Goal: Transaction & Acquisition: Purchase product/service

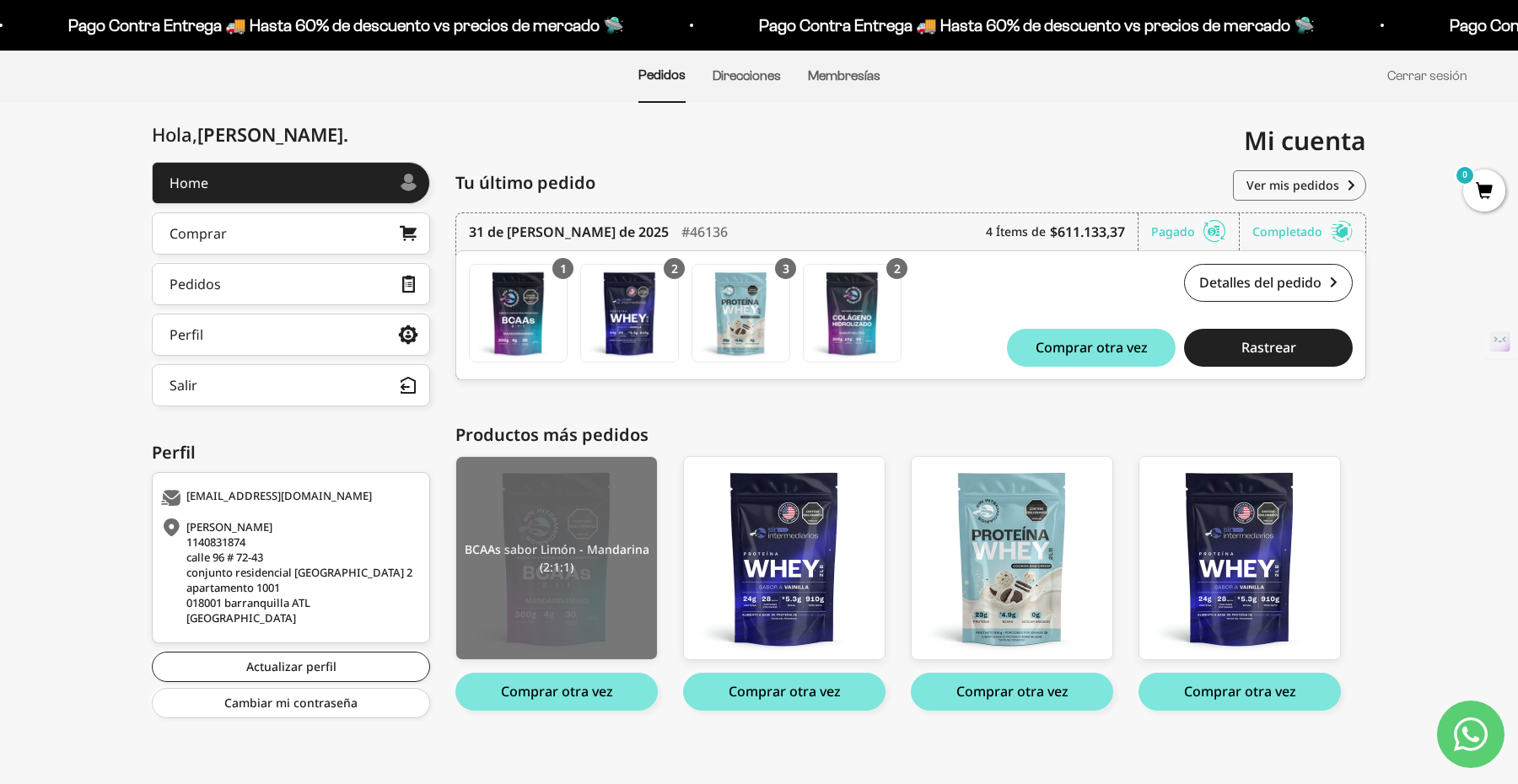
scroll to position [134, 0]
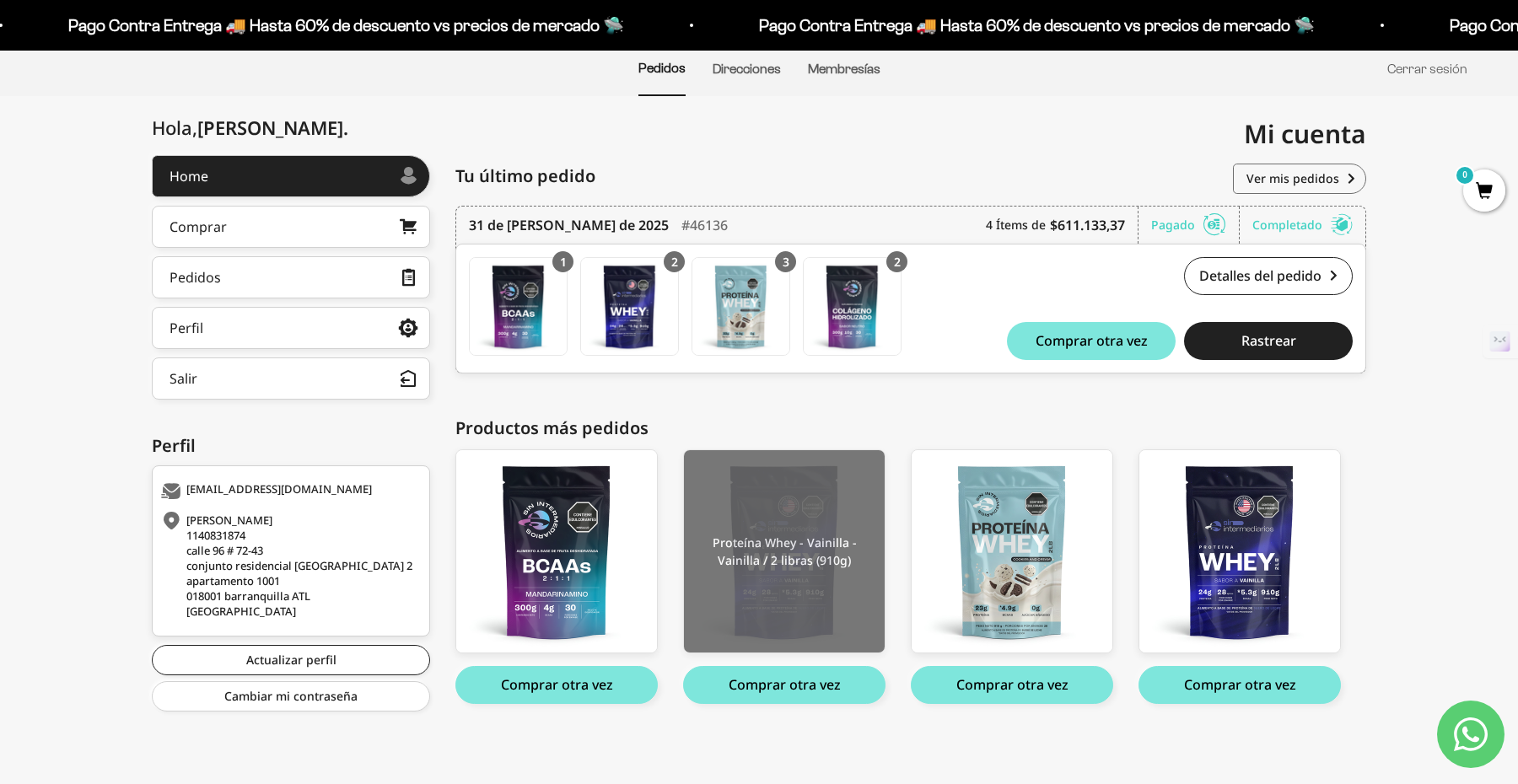
click at [790, 574] on img at bounding box center [784, 551] width 200 height 202
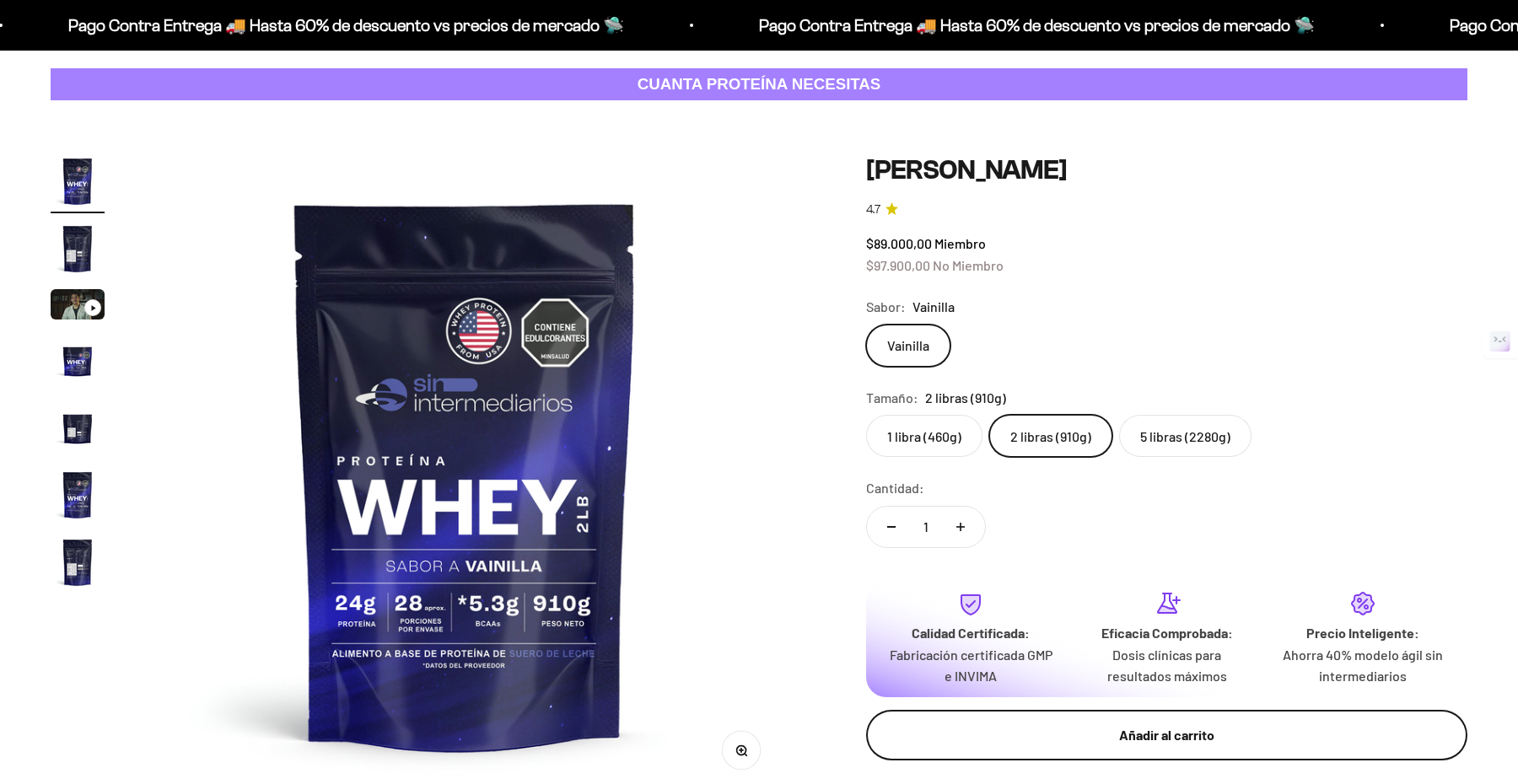
scroll to position [76, 0]
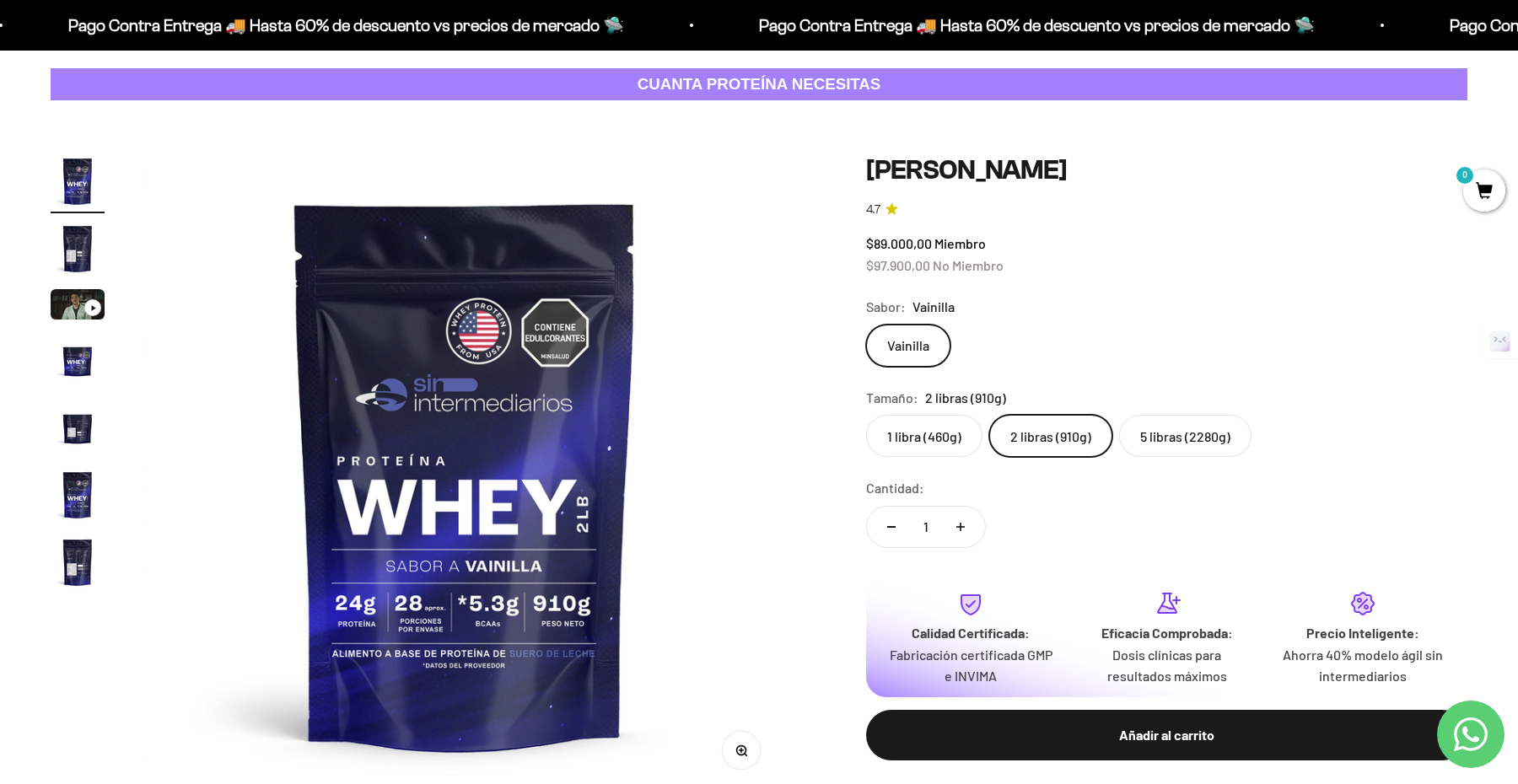
click at [961, 530] on icon "Aumentar cantidad" at bounding box center [959, 526] width 8 height 8
type input "4"
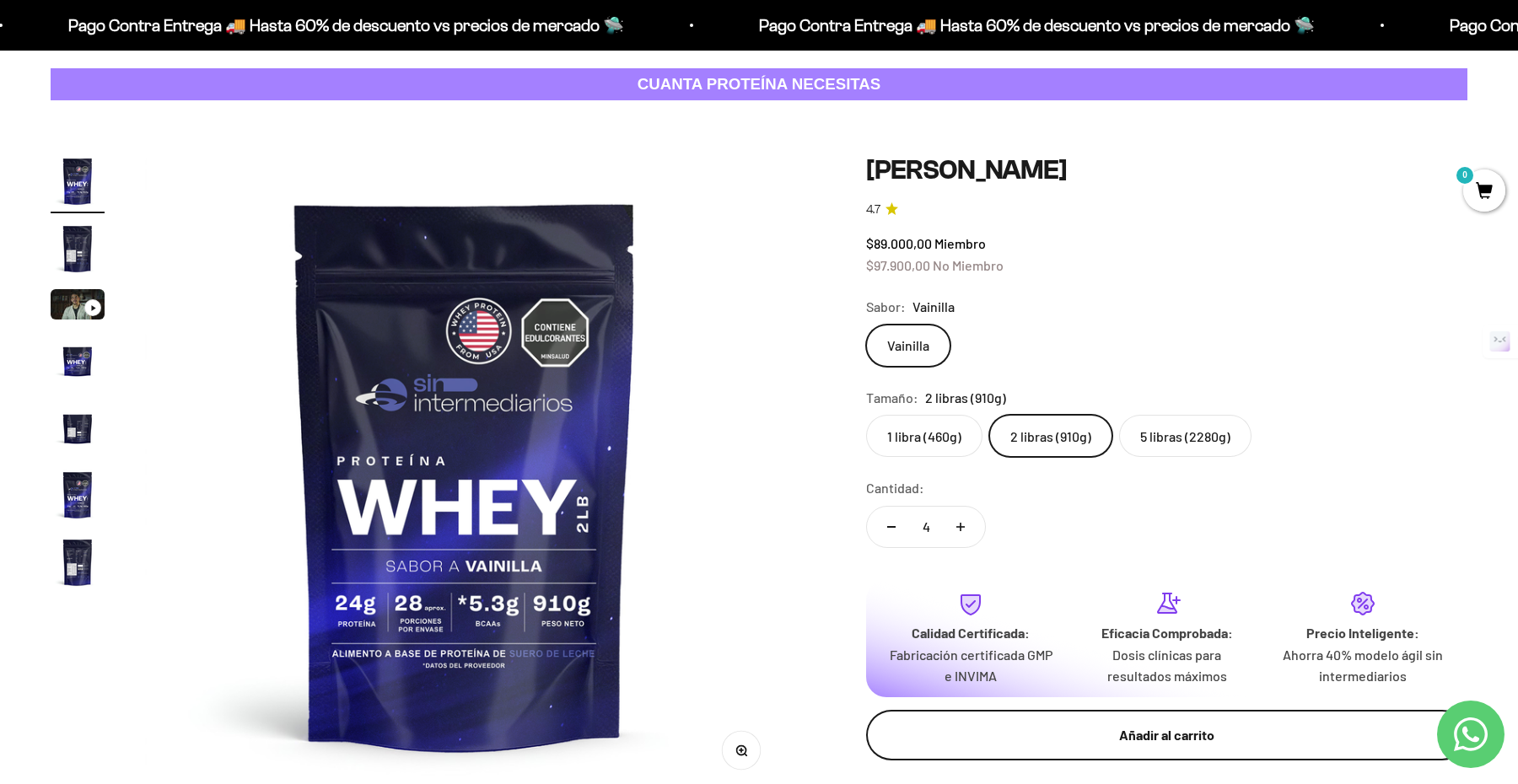
click at [1198, 725] on div "Añadir al carrito" at bounding box center [1166, 735] width 533 height 21
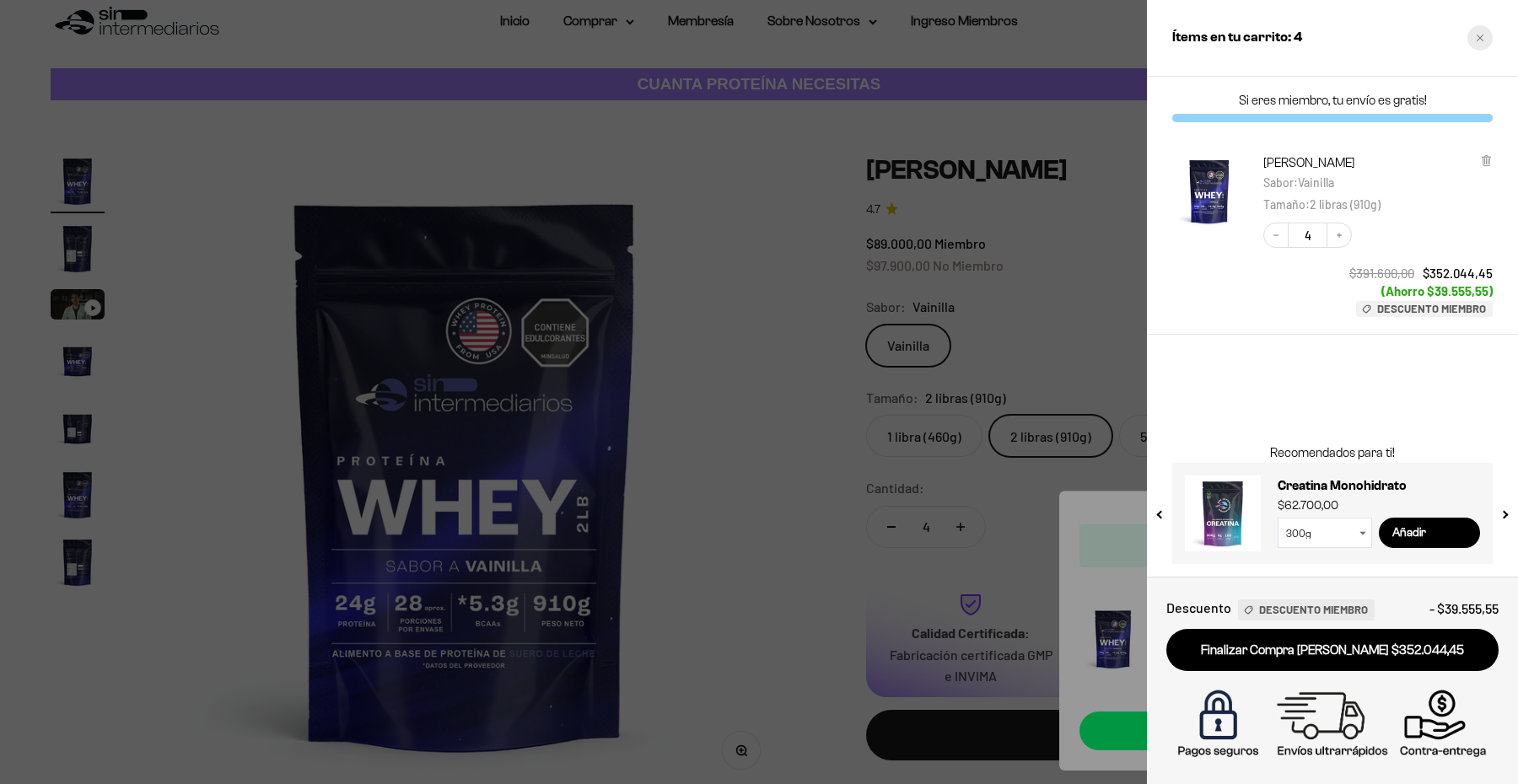
click at [1471, 37] on div "Close cart" at bounding box center [1480, 38] width 25 height 25
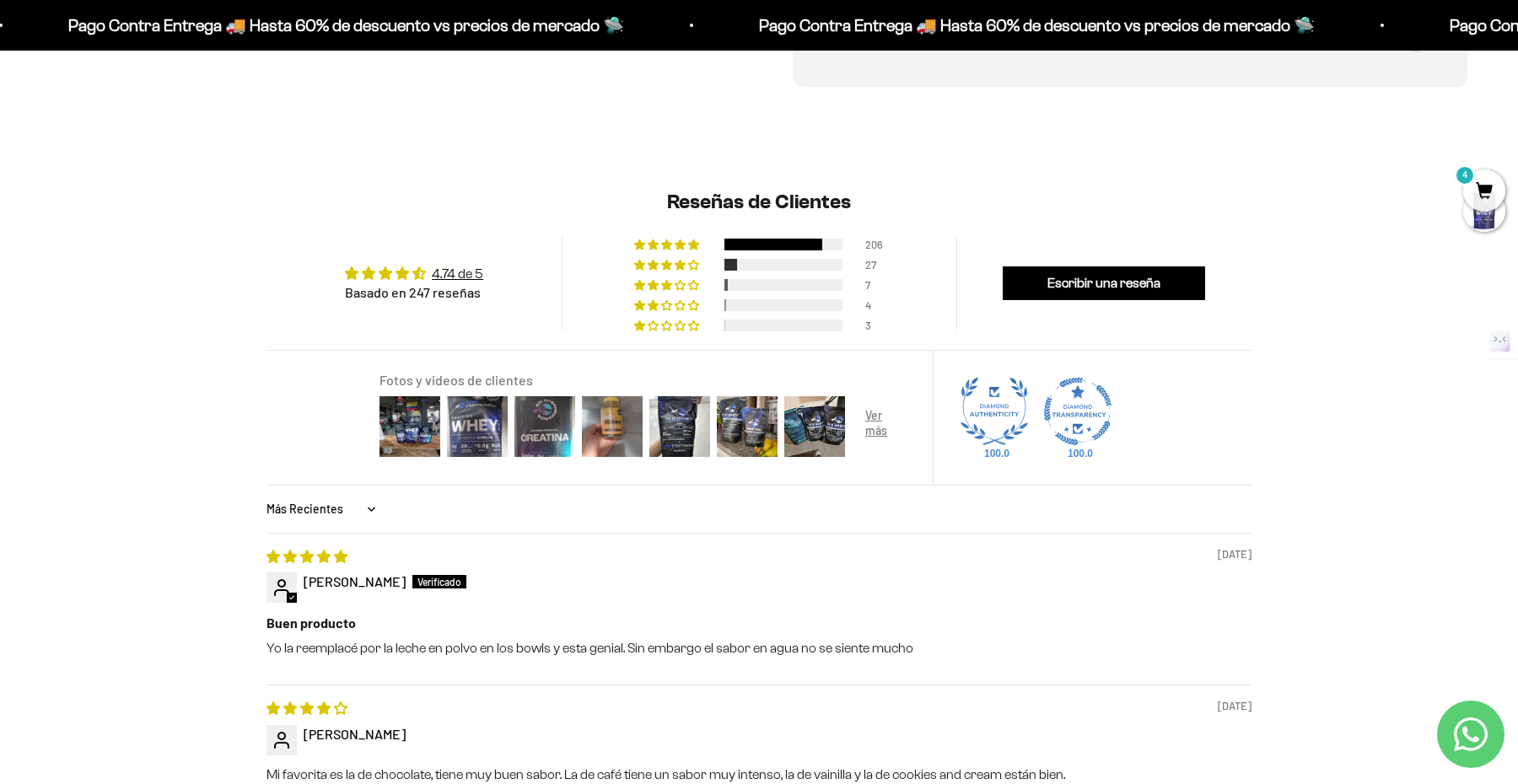
scroll to position [0, 0]
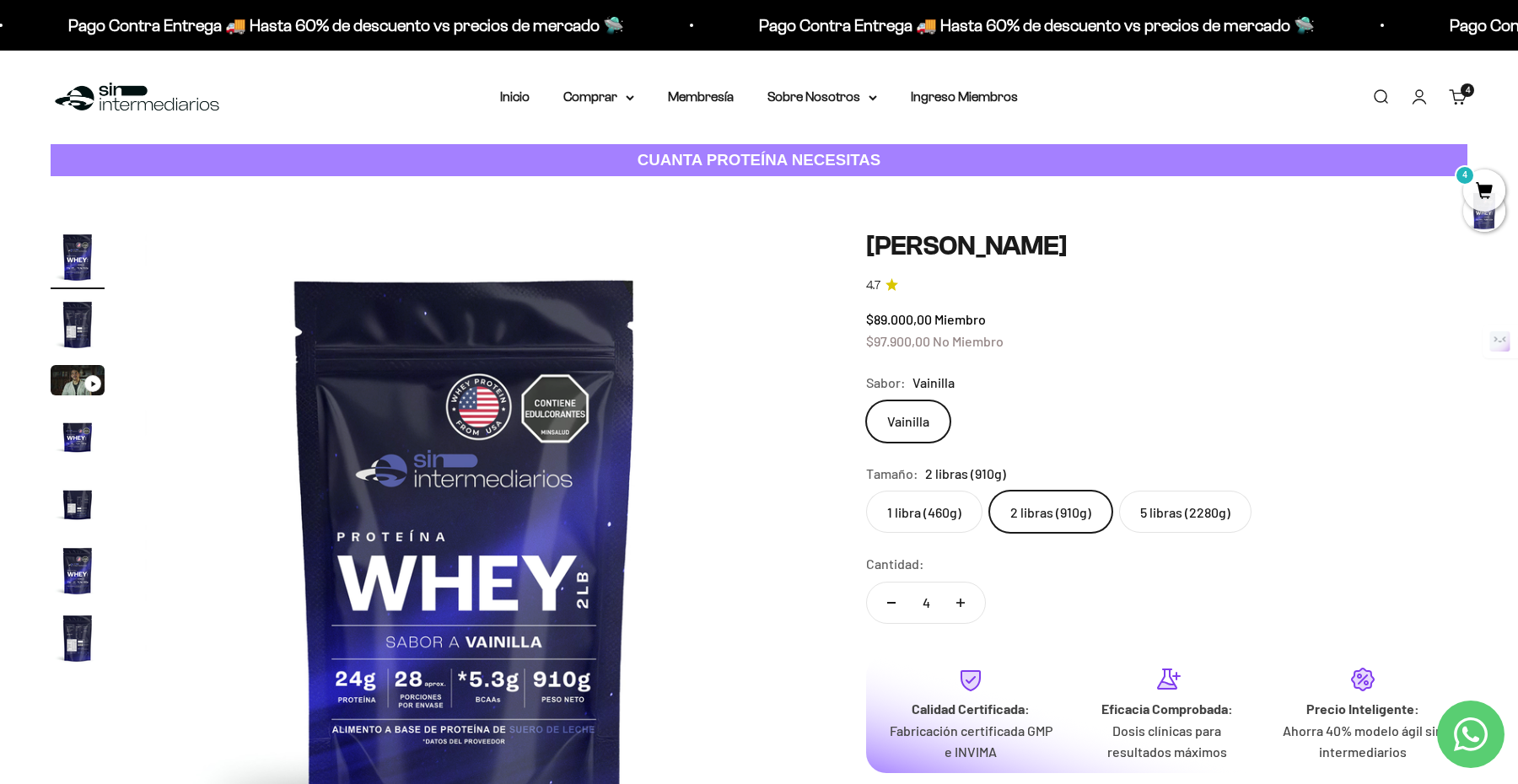
click at [532, 96] on nav "Inicio Comprar Proteínas Ver Todos Whey Iso Vegan" at bounding box center [759, 97] width 518 height 21
click at [524, 97] on link "Inicio" at bounding box center [515, 97] width 30 height 14
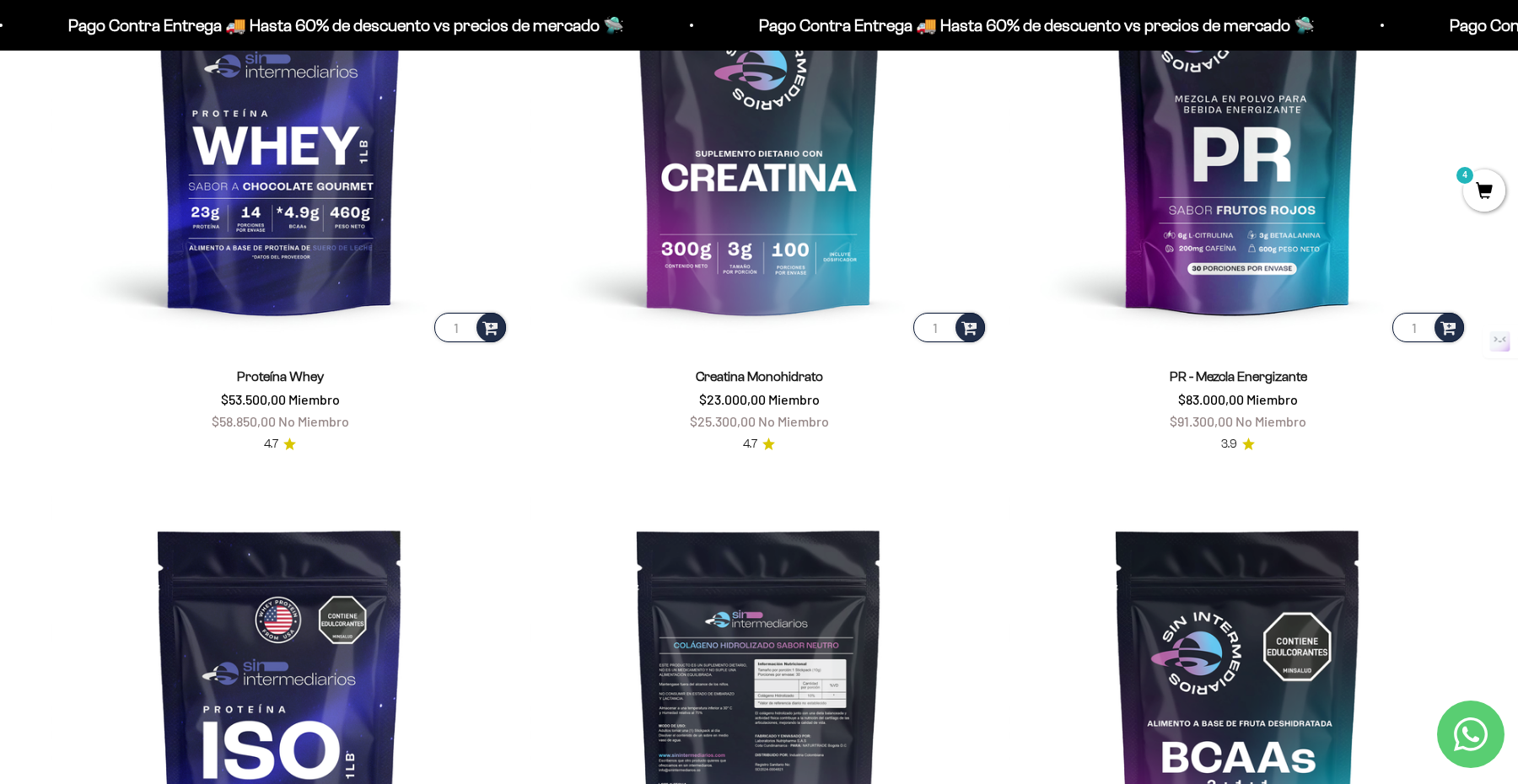
scroll to position [986, 0]
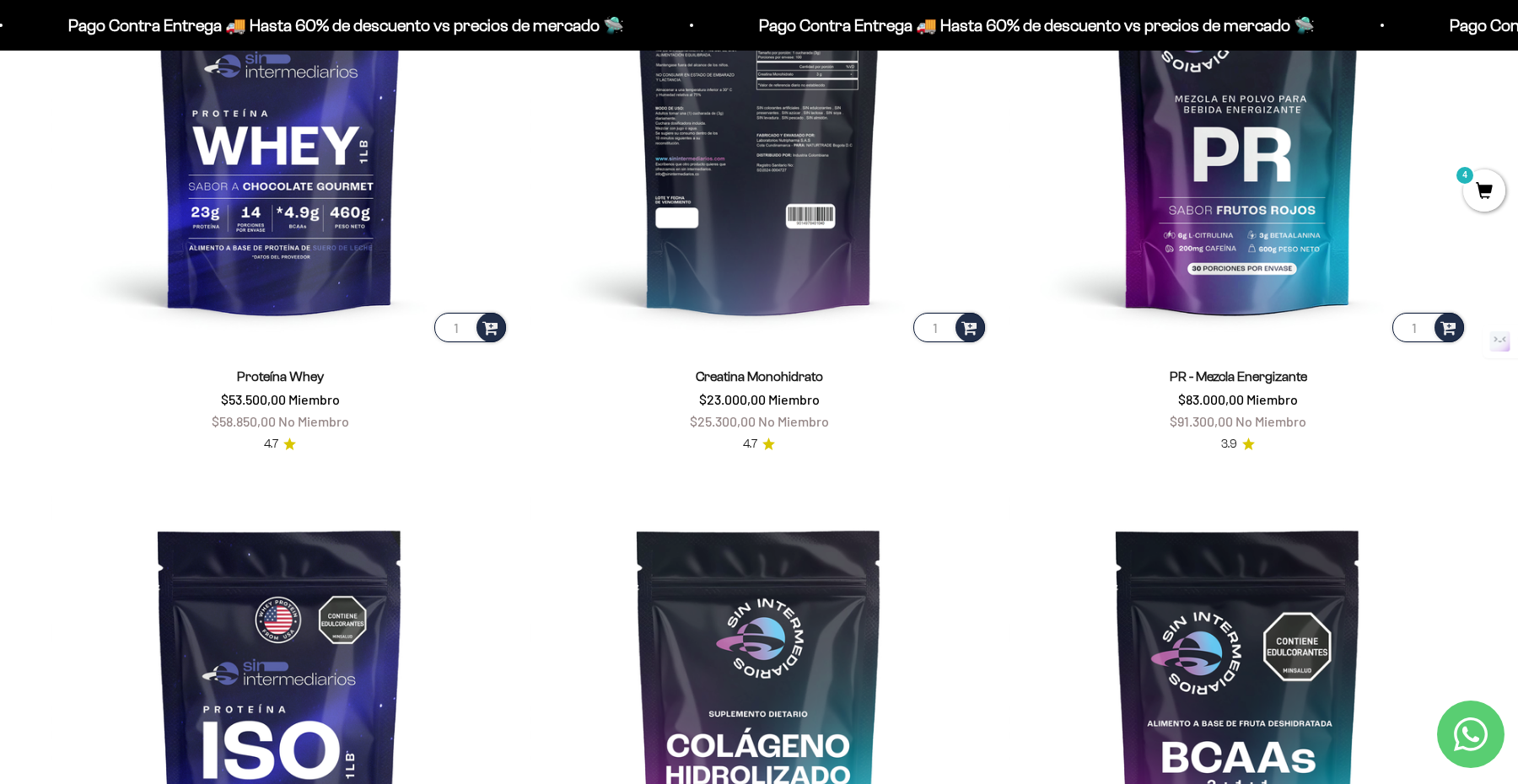
click at [769, 234] on img at bounding box center [759, 116] width 459 height 459
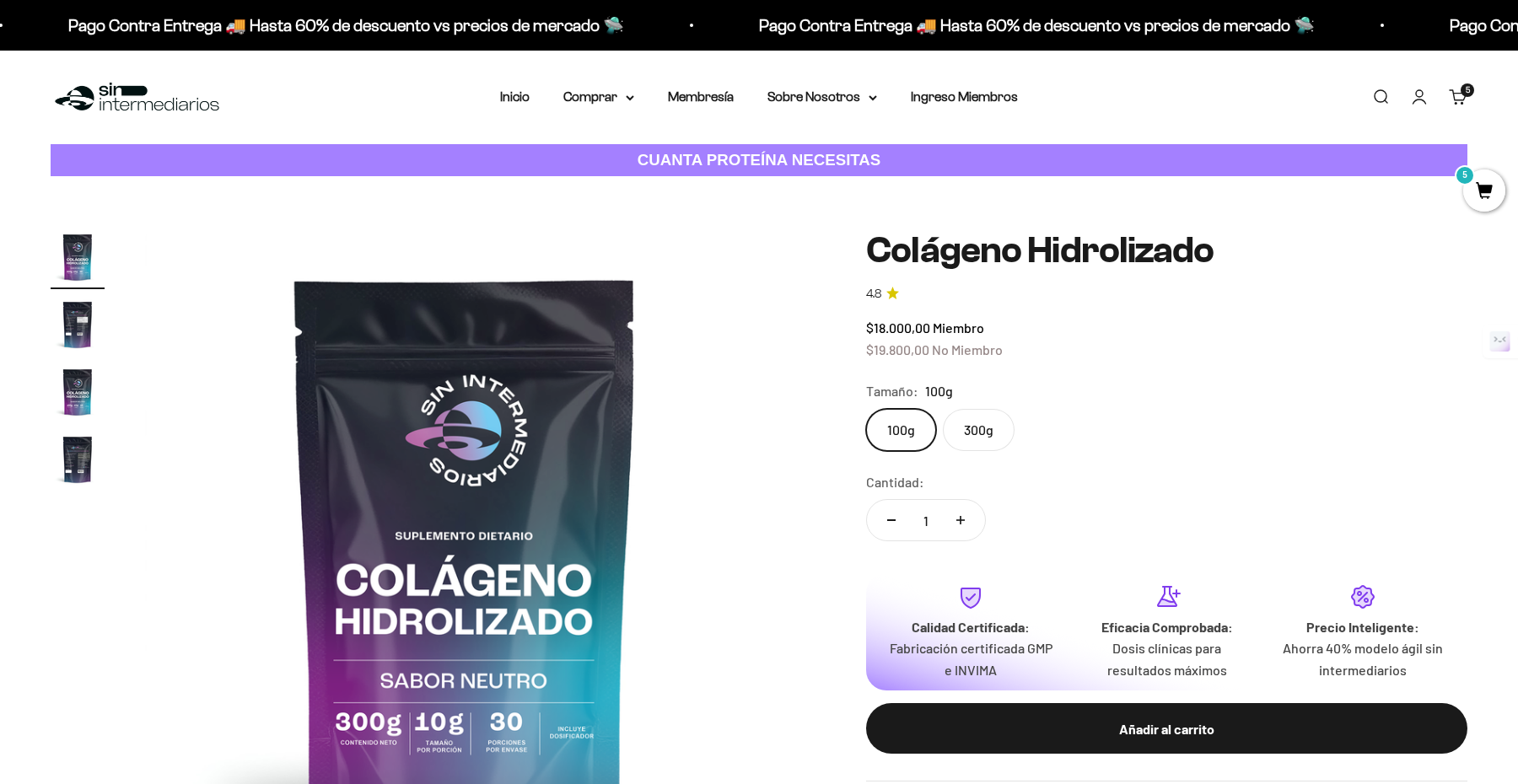
click at [971, 435] on label "300g" at bounding box center [978, 430] width 72 height 42
click at [866, 409] on input "300g" at bounding box center [866, 408] width 1 height 1
click at [977, 438] on label "300g" at bounding box center [978, 430] width 72 height 42
click at [866, 409] on input "300g" at bounding box center [866, 408] width 1 height 1
click at [961, 520] on icon "Aumentar cantidad" at bounding box center [959, 520] width 8 height 0
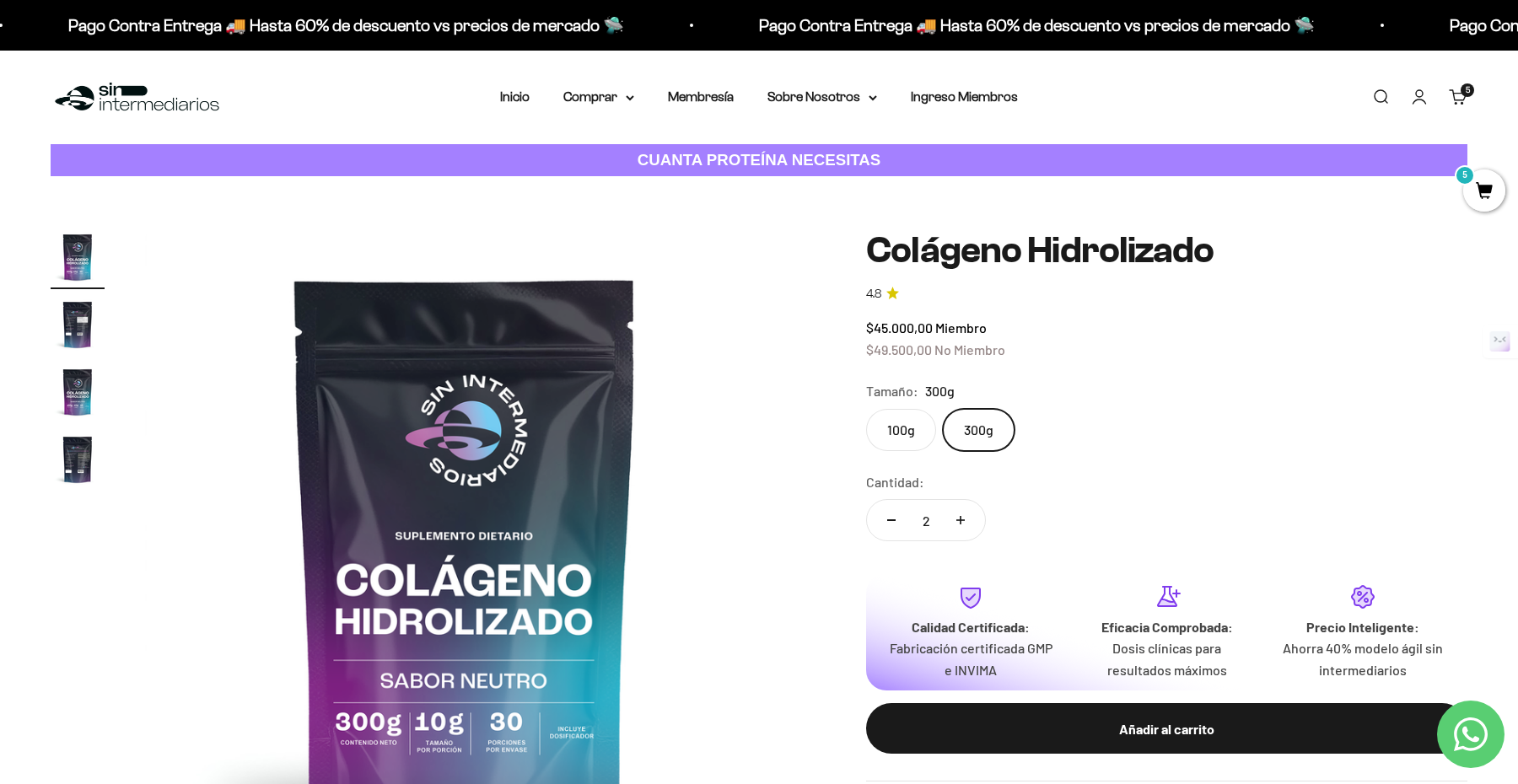
click at [961, 520] on icon "Aumentar cantidad" at bounding box center [959, 520] width 8 height 0
type input "6"
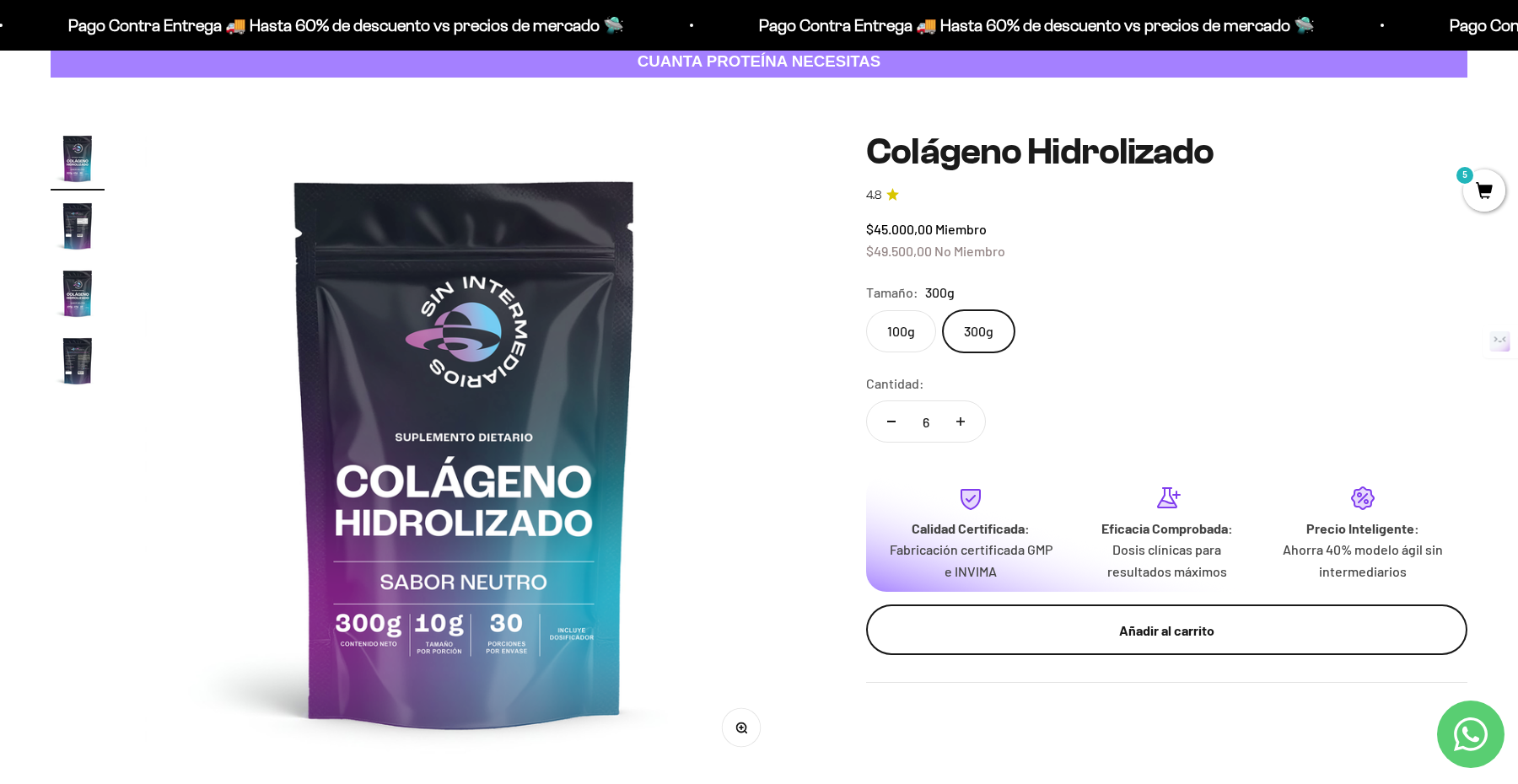
scroll to position [96, 0]
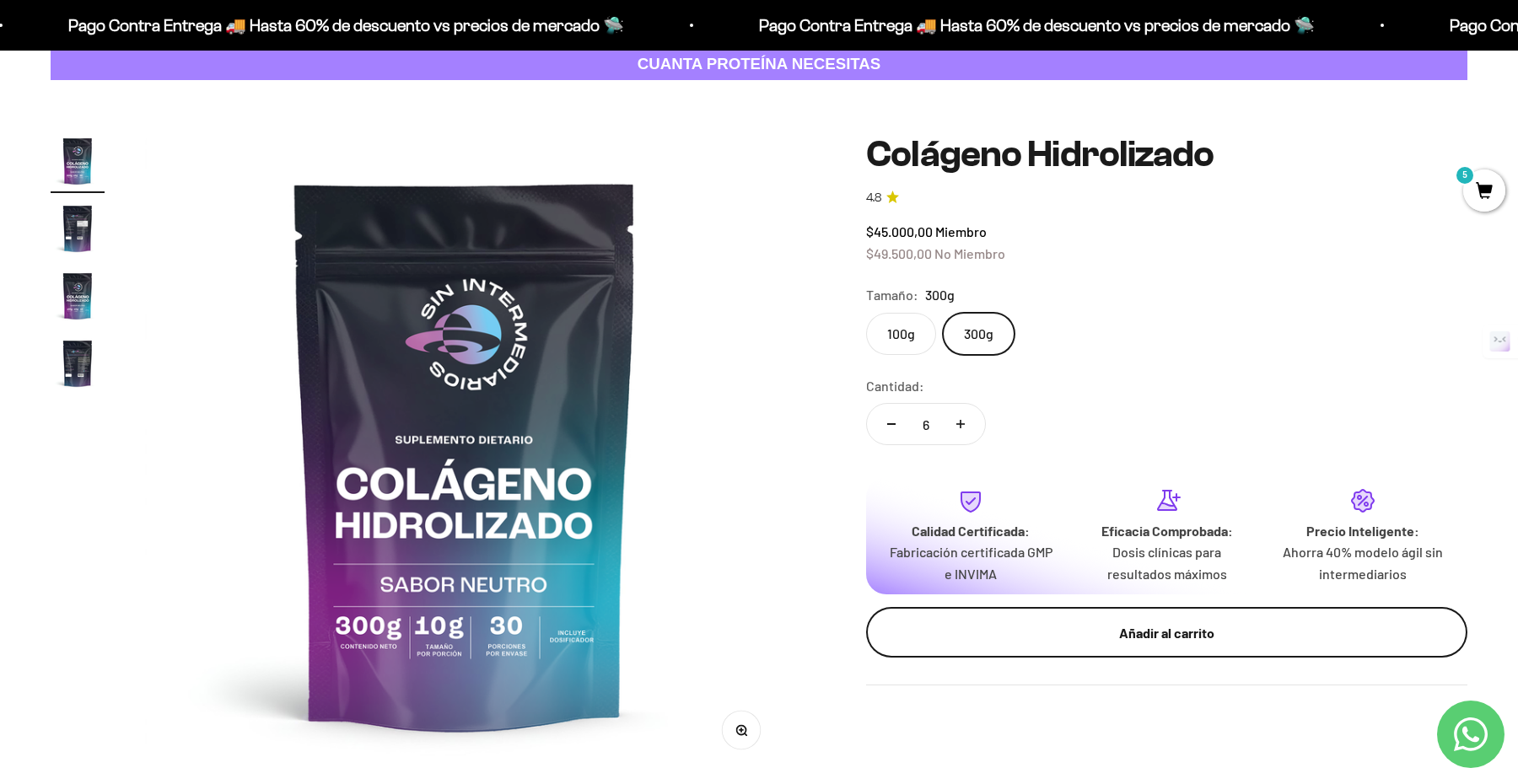
click at [1047, 643] on button "Añadir al carrito" at bounding box center [1167, 632] width 601 height 51
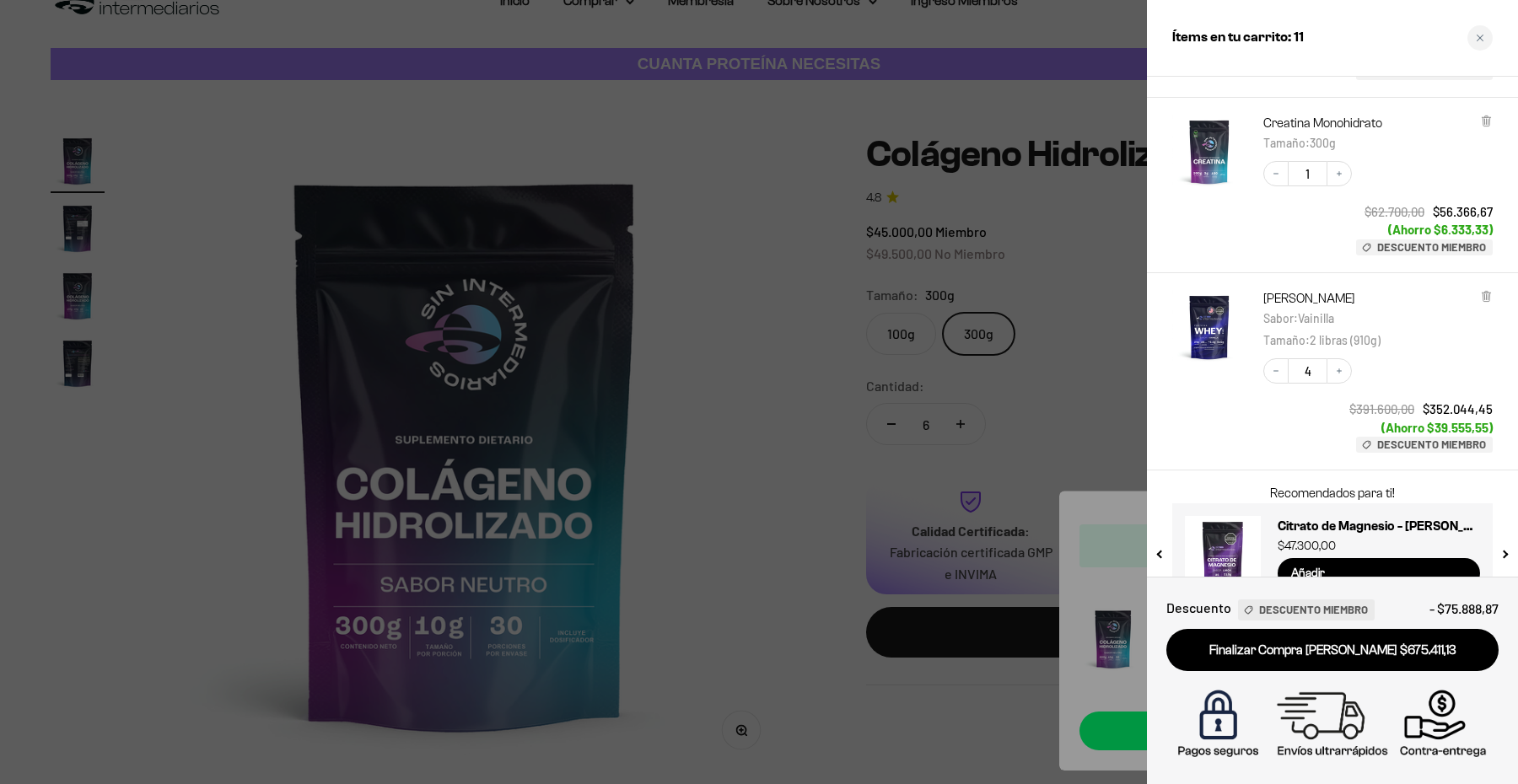
scroll to position [256, 0]
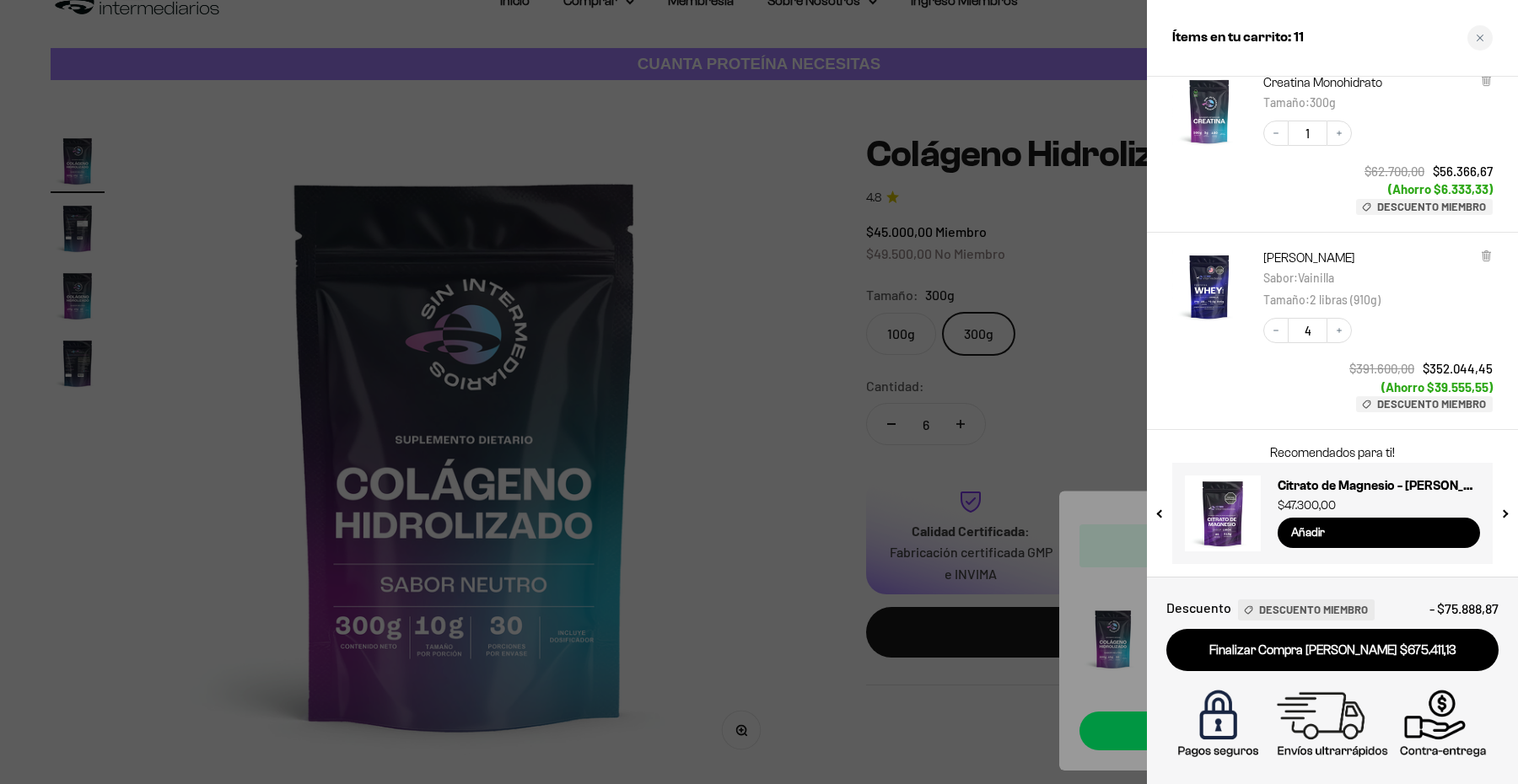
click at [1390, 653] on link "Finalizar Compra Segura $675.411,13" at bounding box center [1332, 651] width 332 height 43
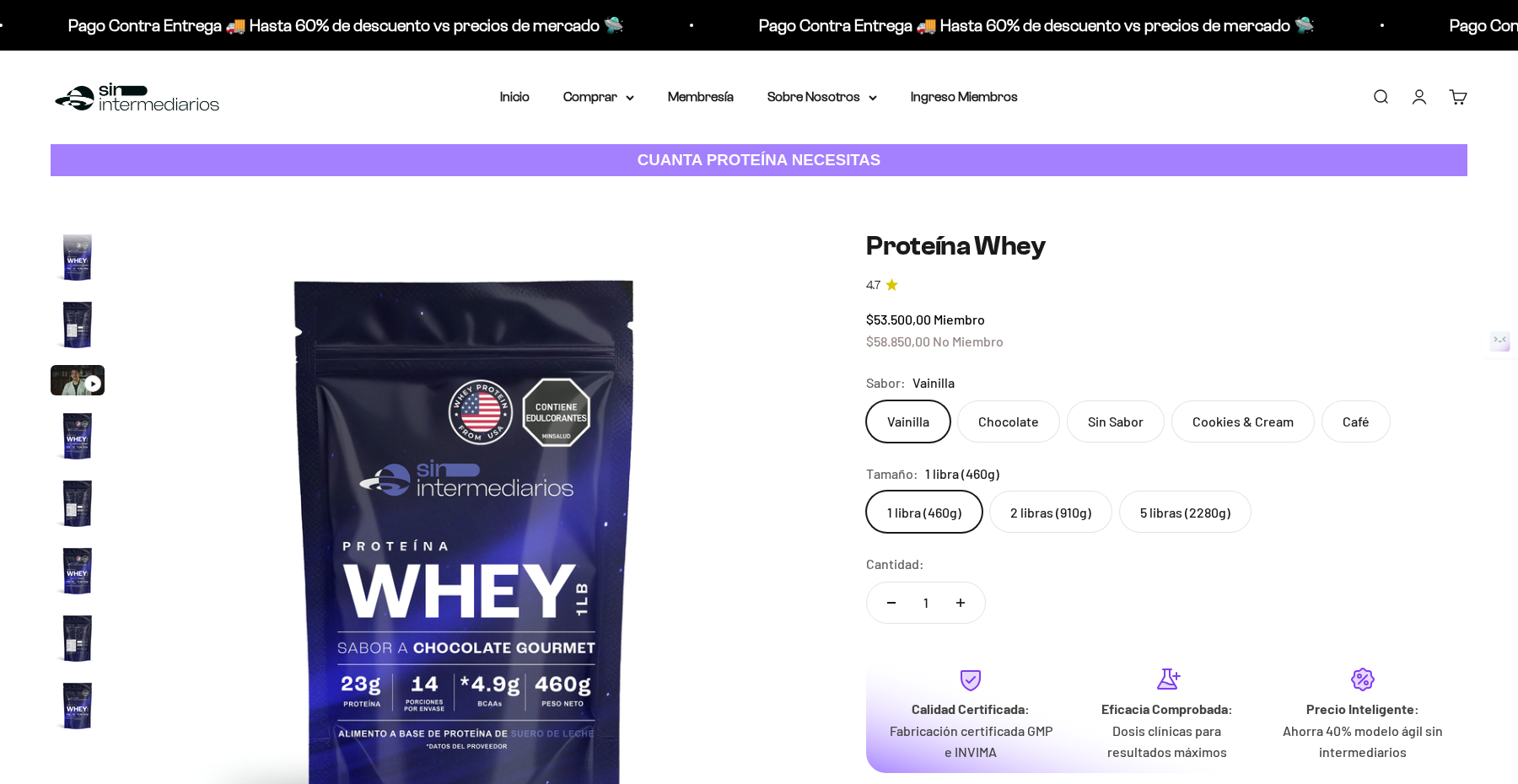
scroll to position [811, 0]
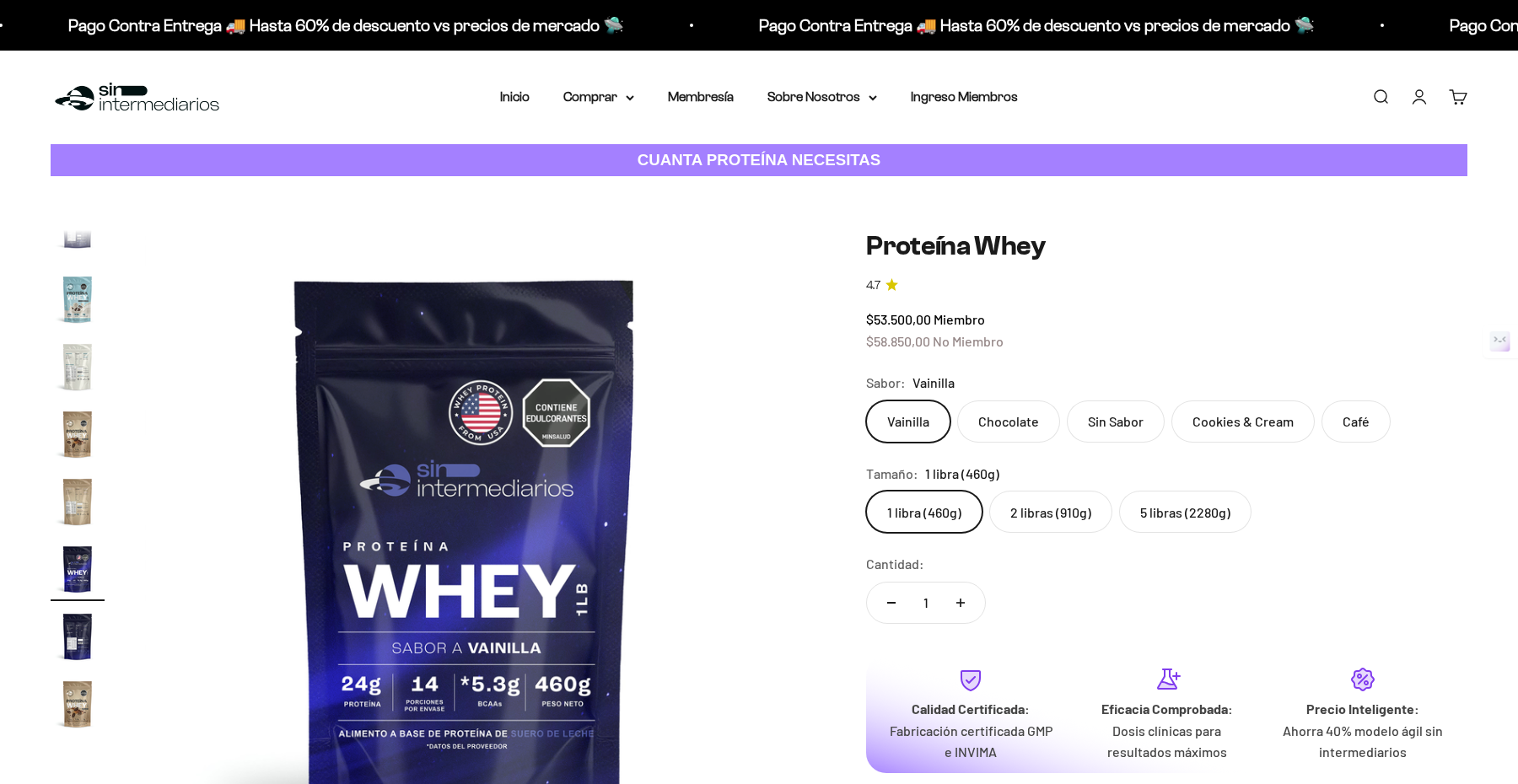
click at [1054, 525] on label "2 libras (910g)" at bounding box center [1051, 511] width 124 height 42
click at [866, 490] on input "2 libras (910g)" at bounding box center [866, 490] width 1 height 1
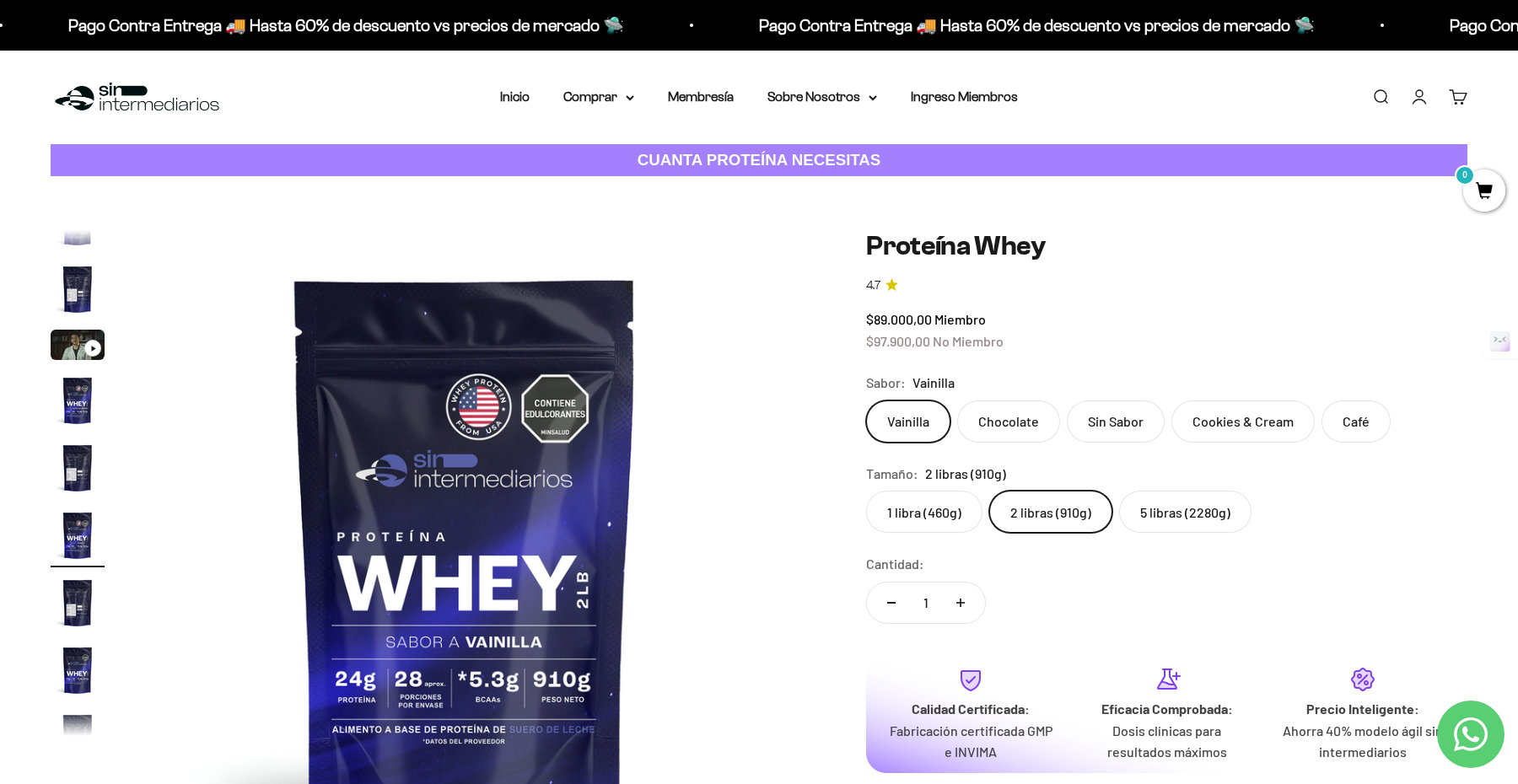
scroll to position [31, 0]
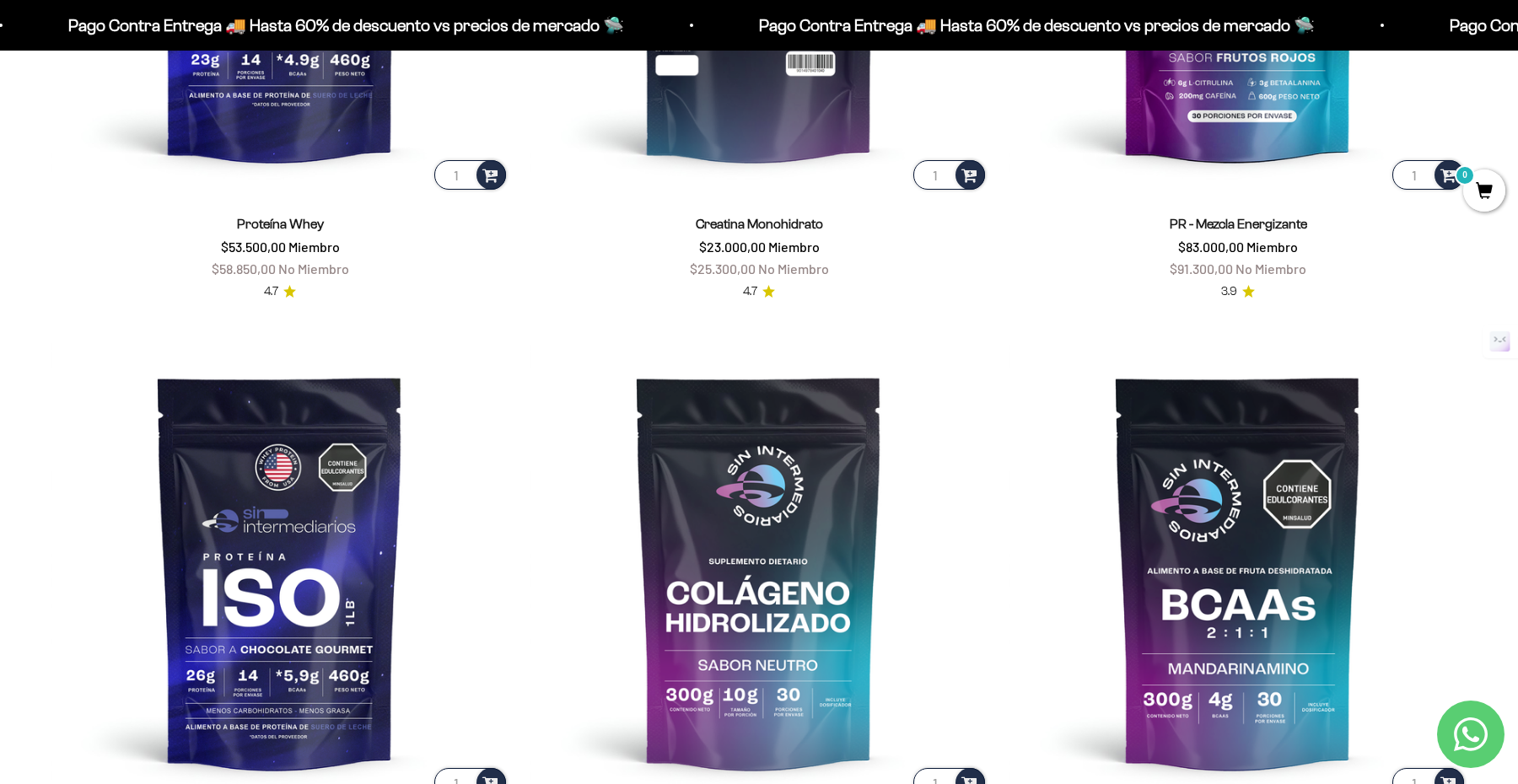
scroll to position [1140, 0]
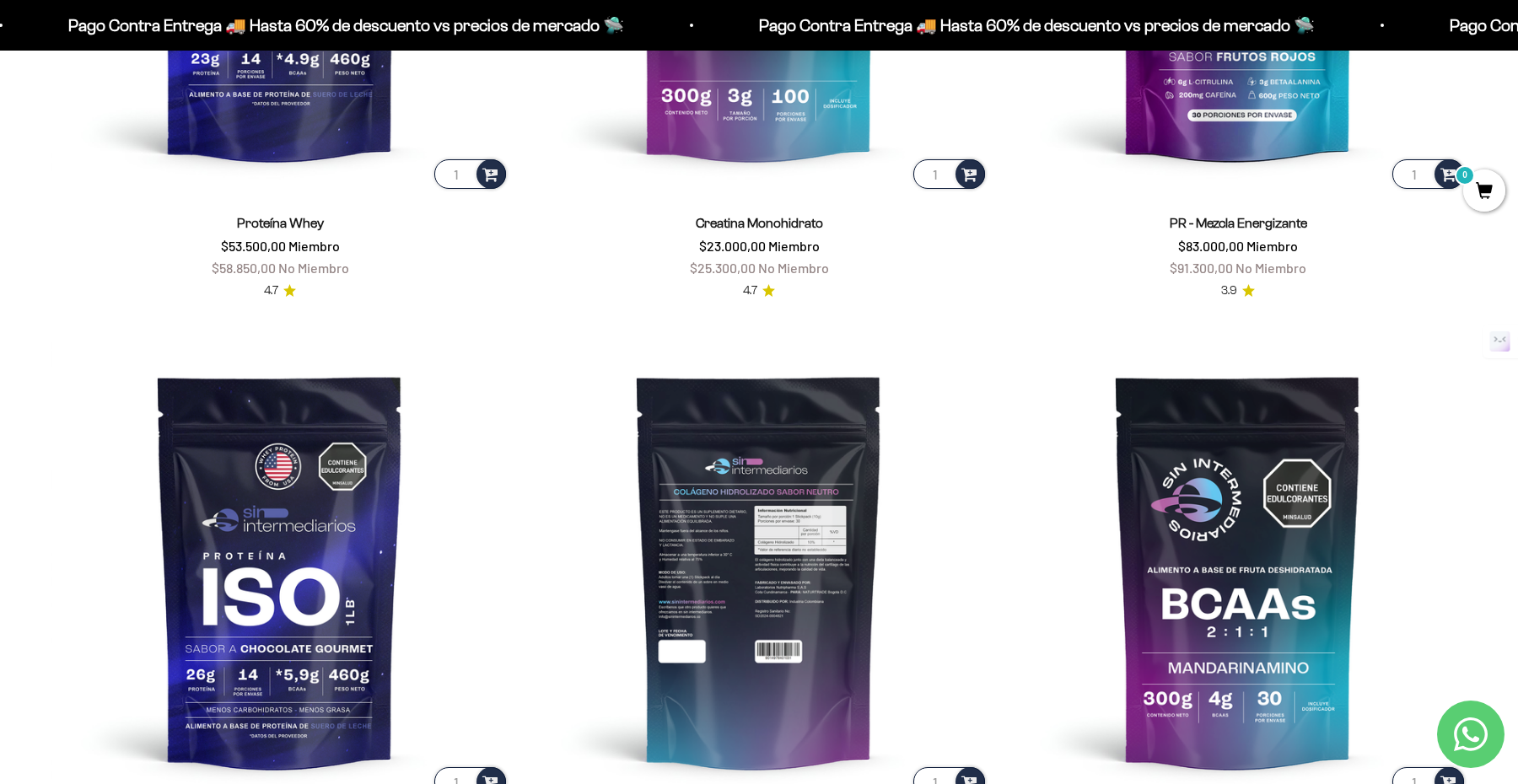
click at [750, 601] on img at bounding box center [759, 571] width 459 height 459
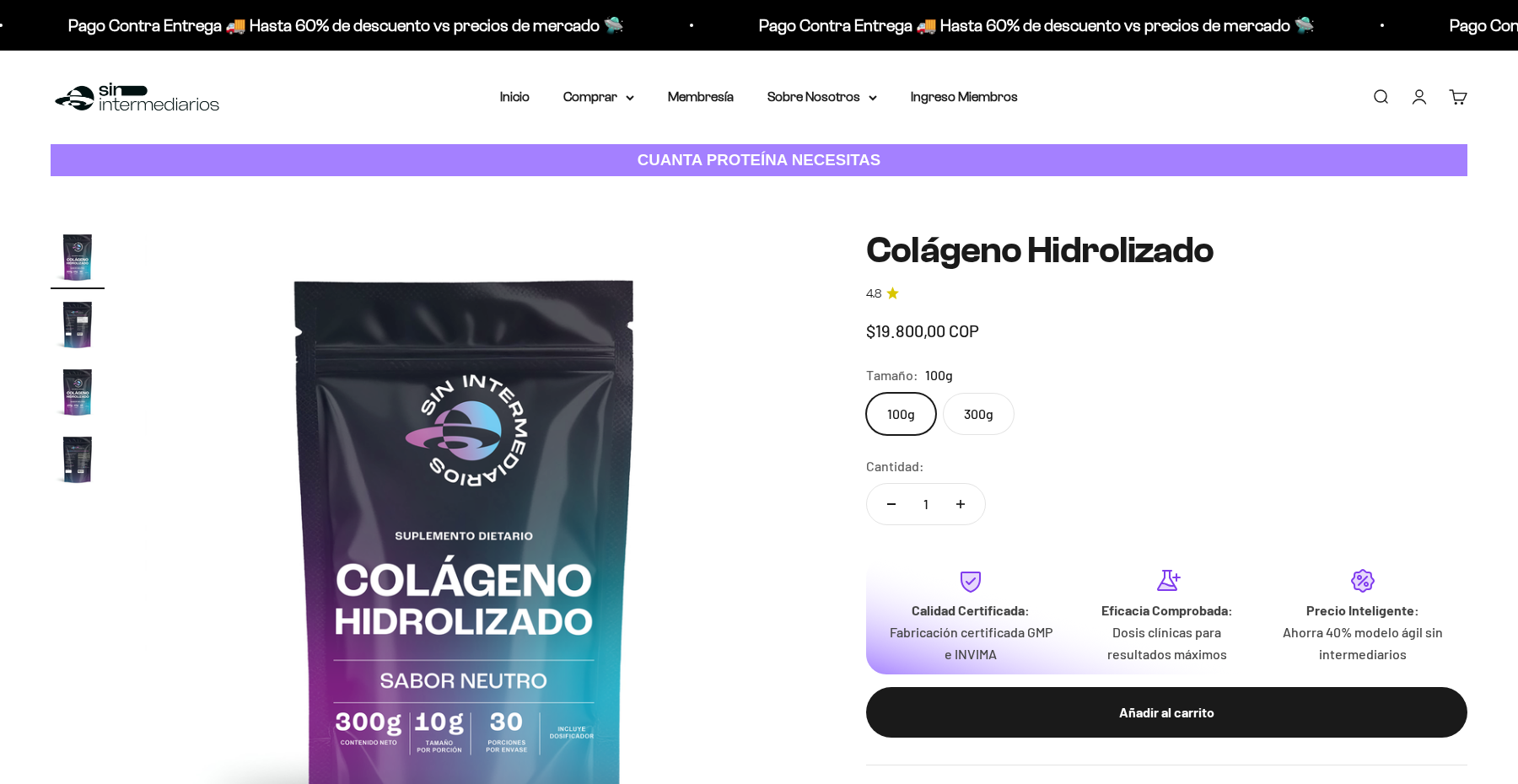
click at [970, 422] on label "300g" at bounding box center [978, 413] width 72 height 42
click at [866, 393] on input "300g" at bounding box center [866, 392] width 1 height 1
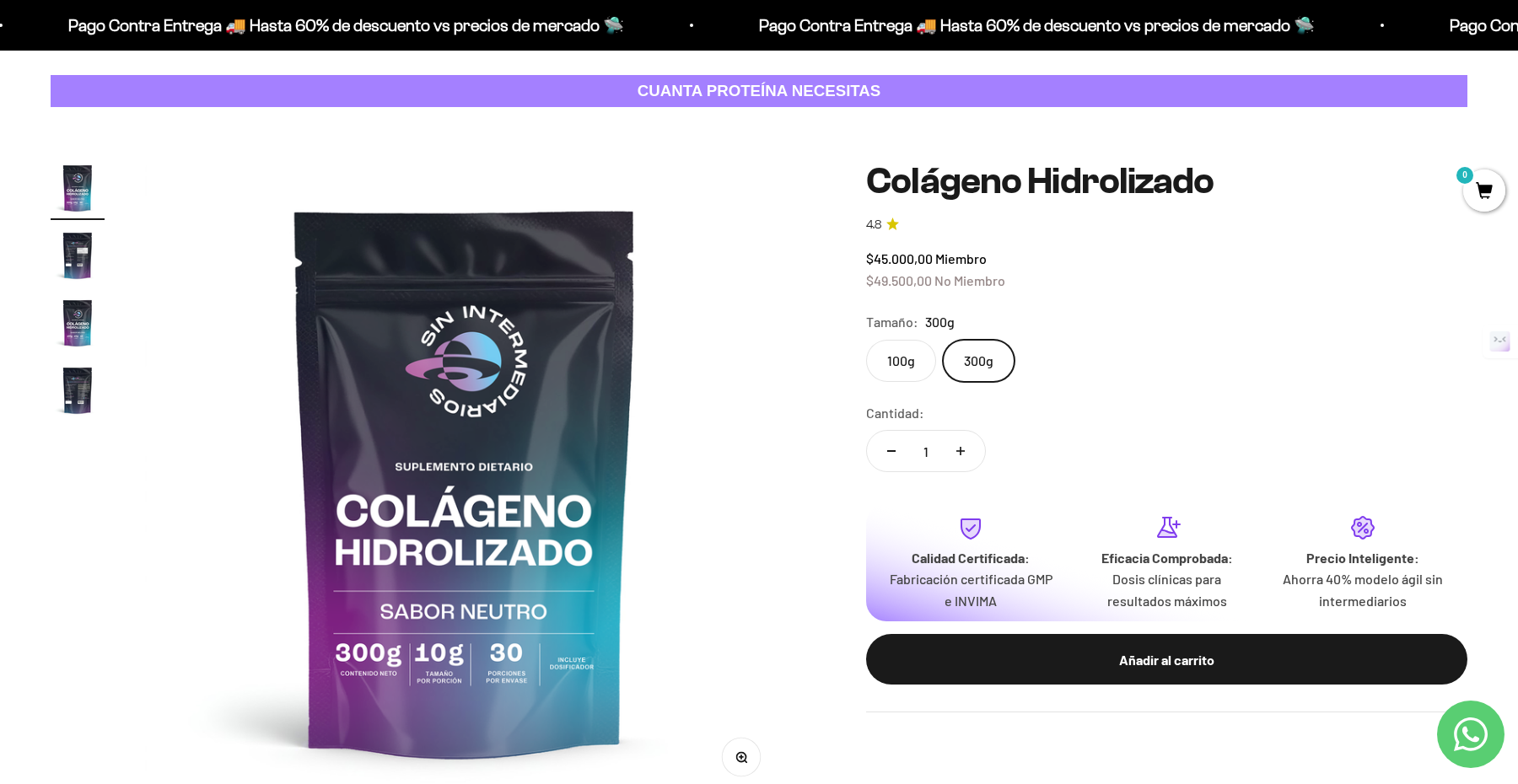
scroll to position [64, 0]
